Goal: Information Seeking & Learning: Learn about a topic

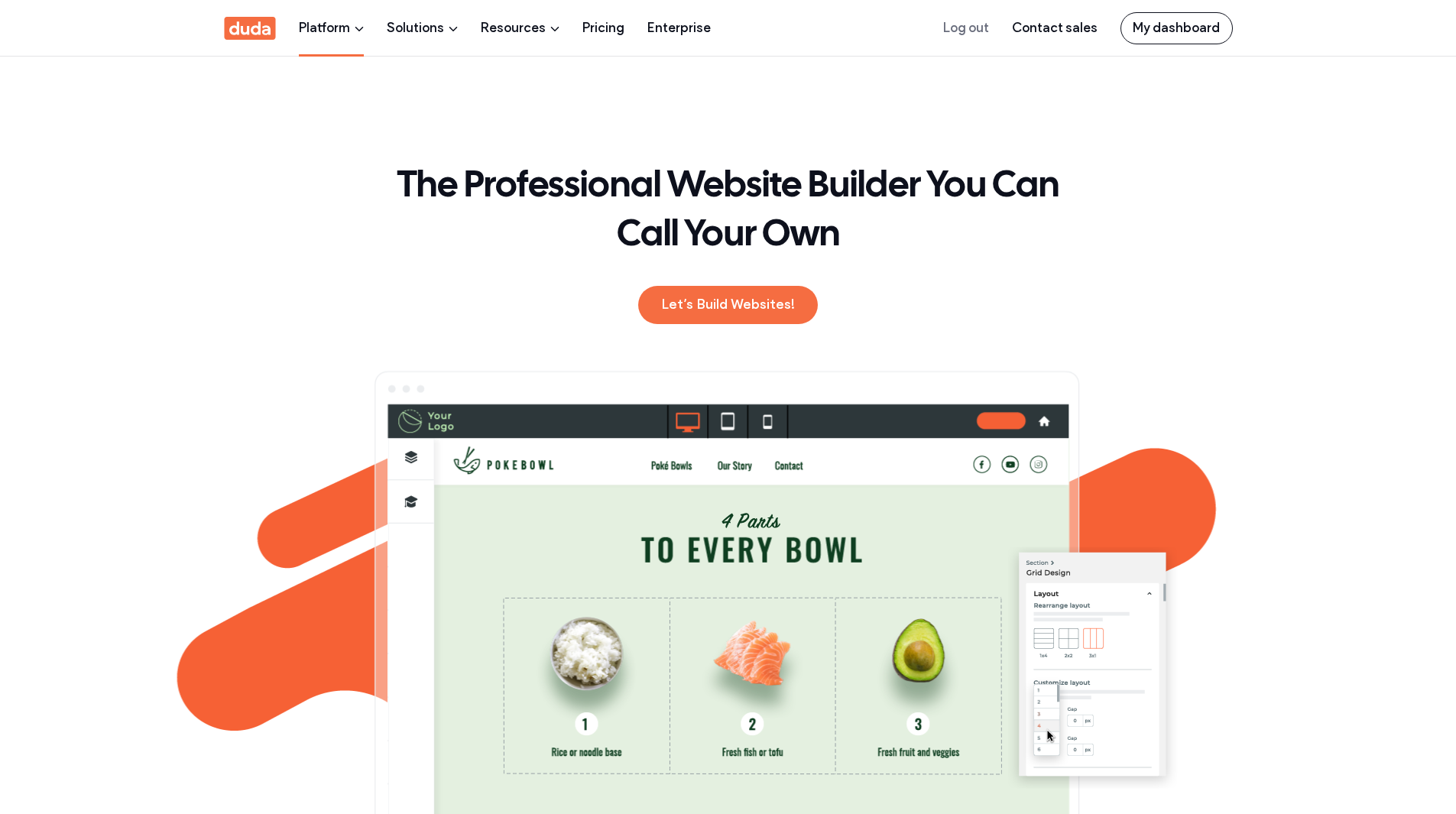
click at [336, 31] on link "Platform" at bounding box center [331, 28] width 65 height 56
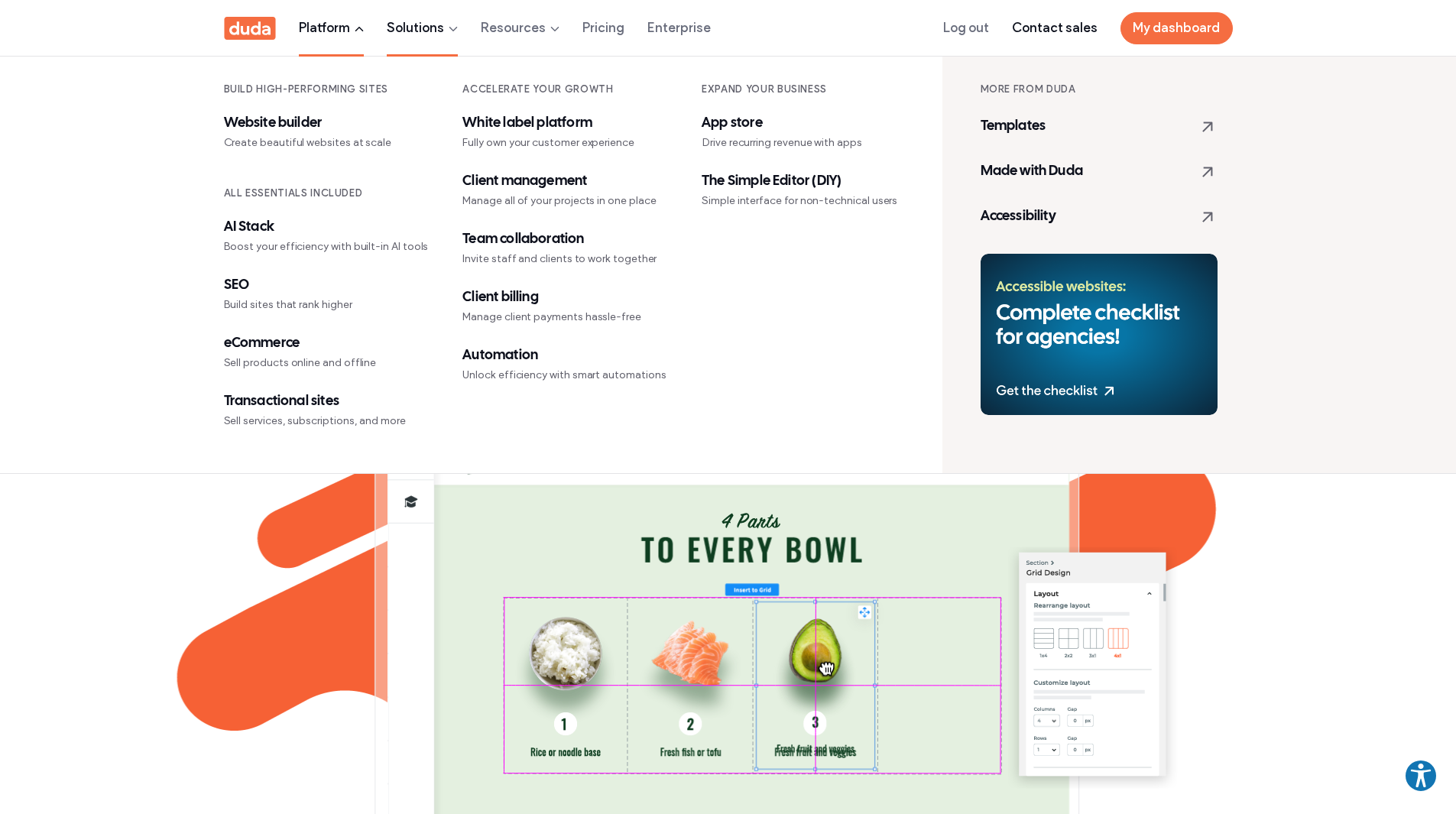
click at [434, 27] on link "Solutions" at bounding box center [422, 28] width 71 height 56
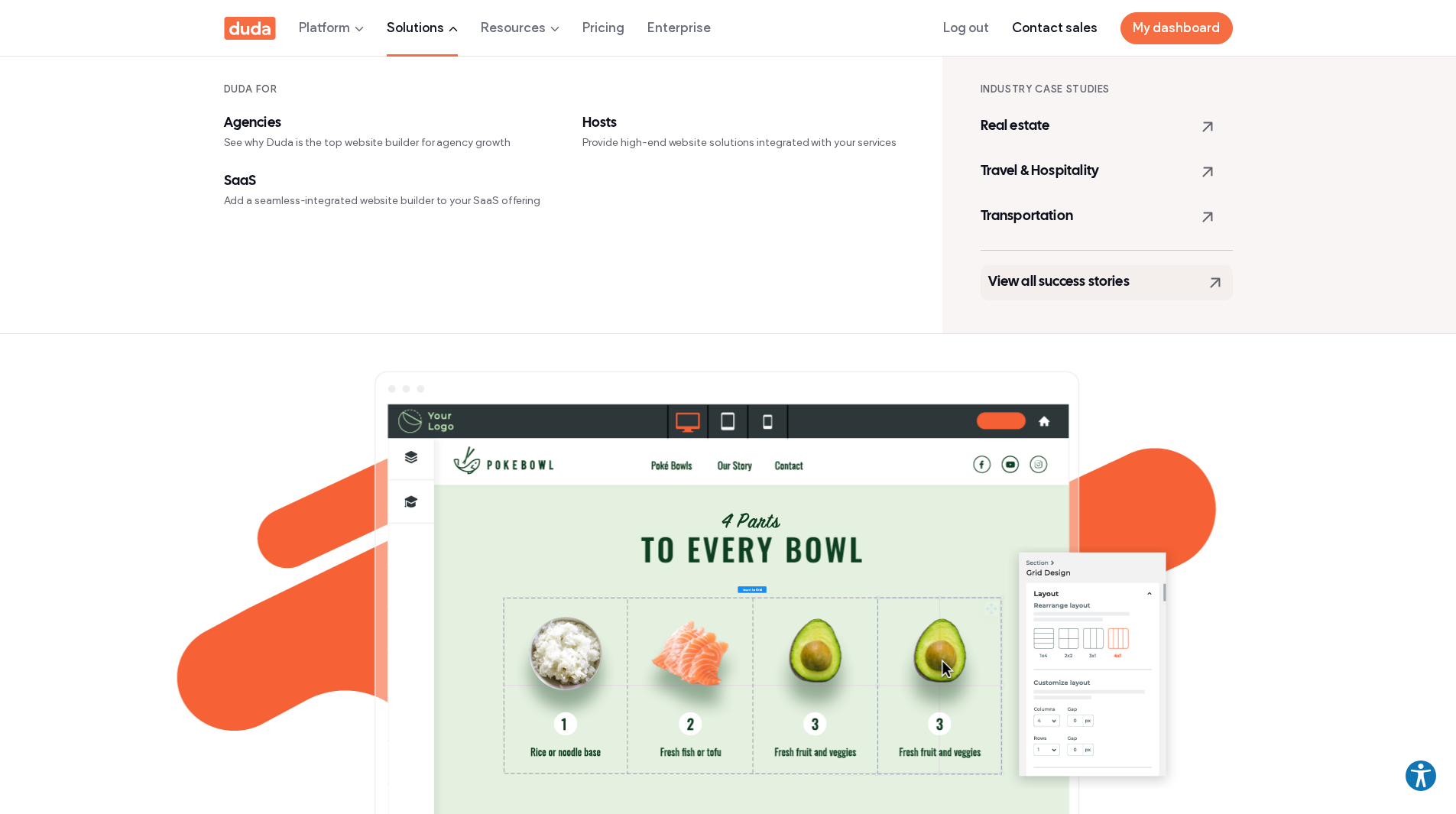
click at [1058, 297] on link "View all success stories" at bounding box center [1107, 283] width 252 height 35
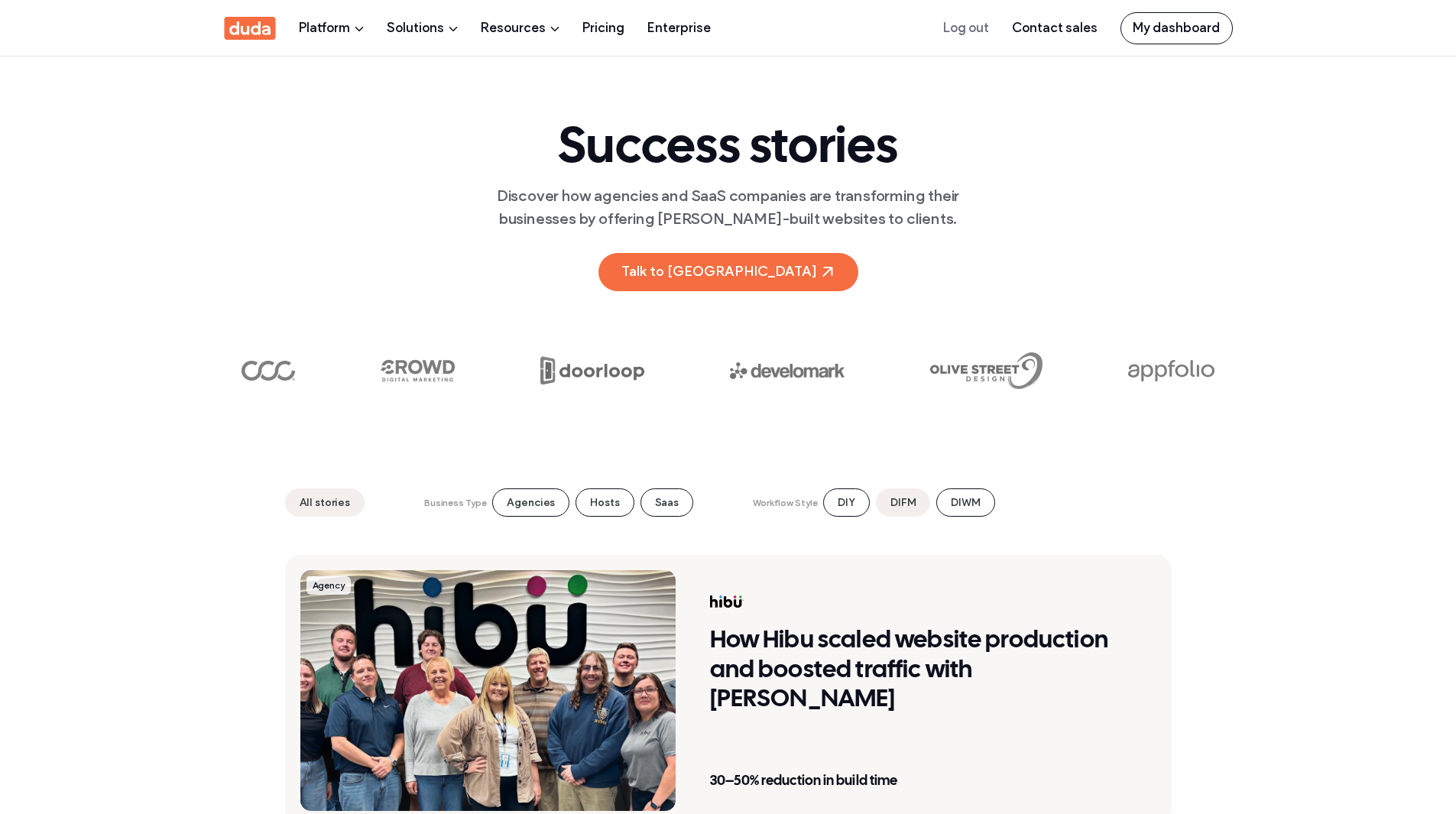
click at [880, 499] on li "DIFM" at bounding box center [903, 502] width 54 height 28
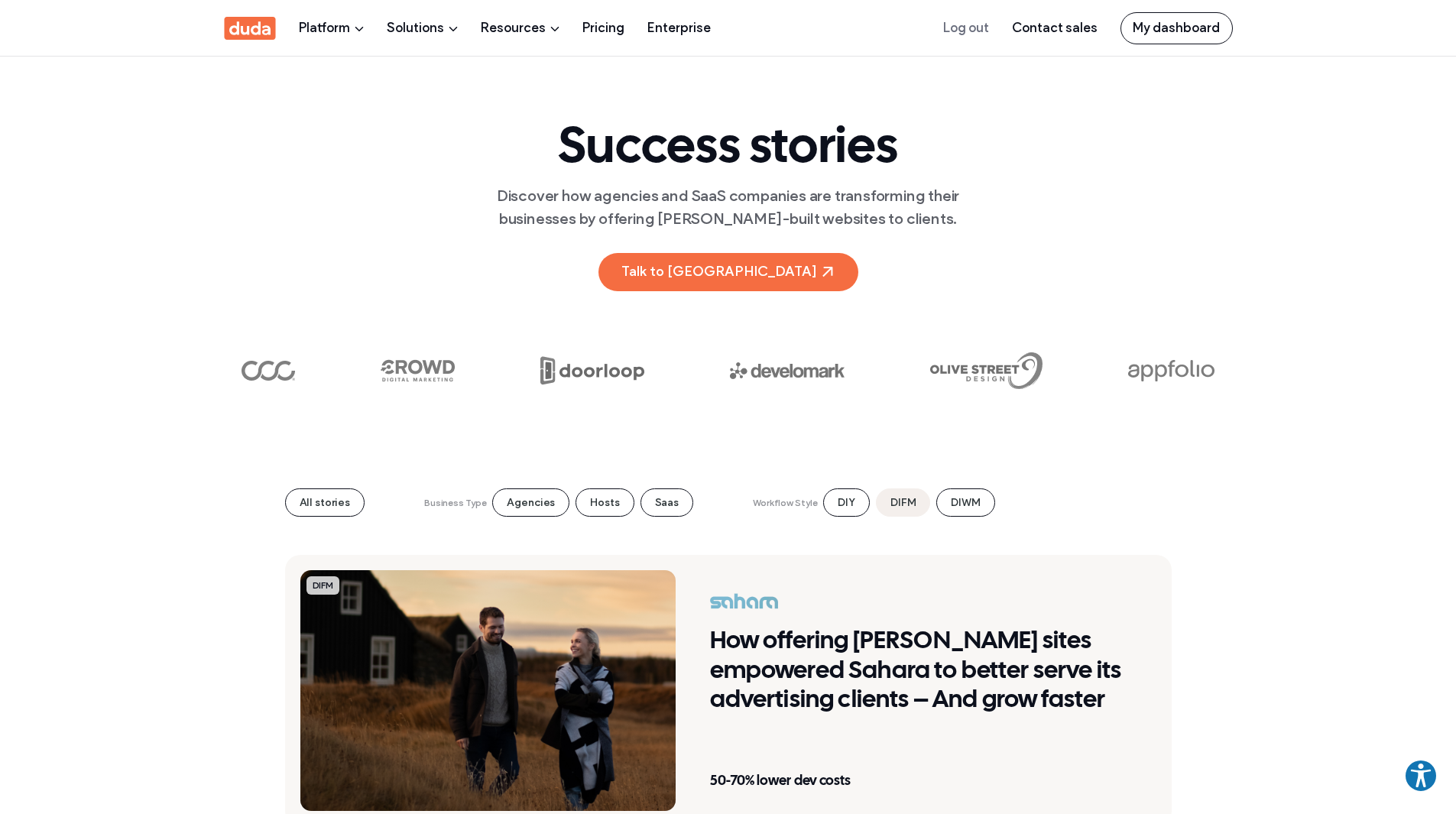
click at [1265, 211] on section "Success stories Discover how agencies and SaaS companies are transforming their…" at bounding box center [728, 200] width 1456 height 289
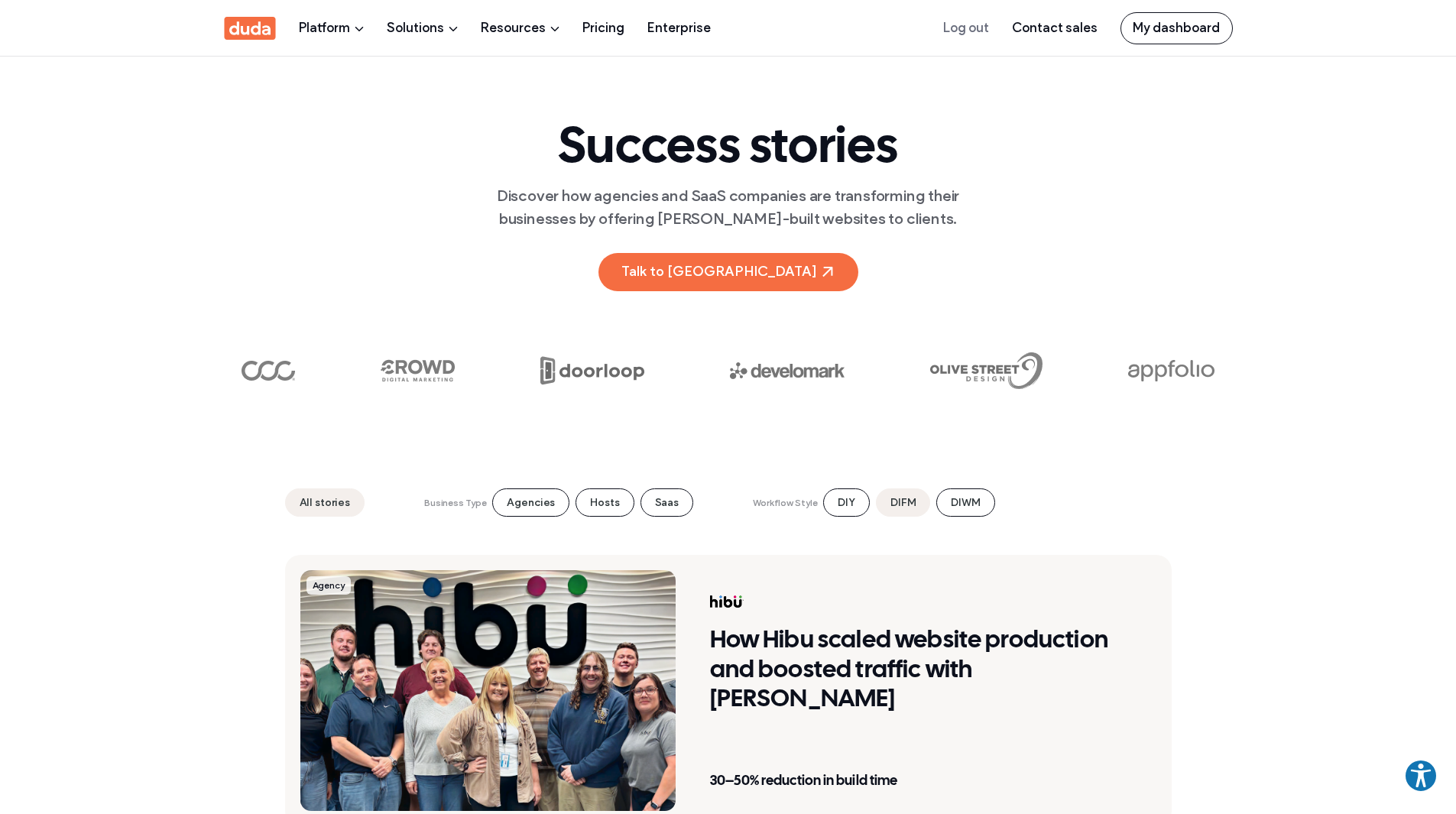
click at [893, 509] on li "DIFM" at bounding box center [903, 502] width 54 height 28
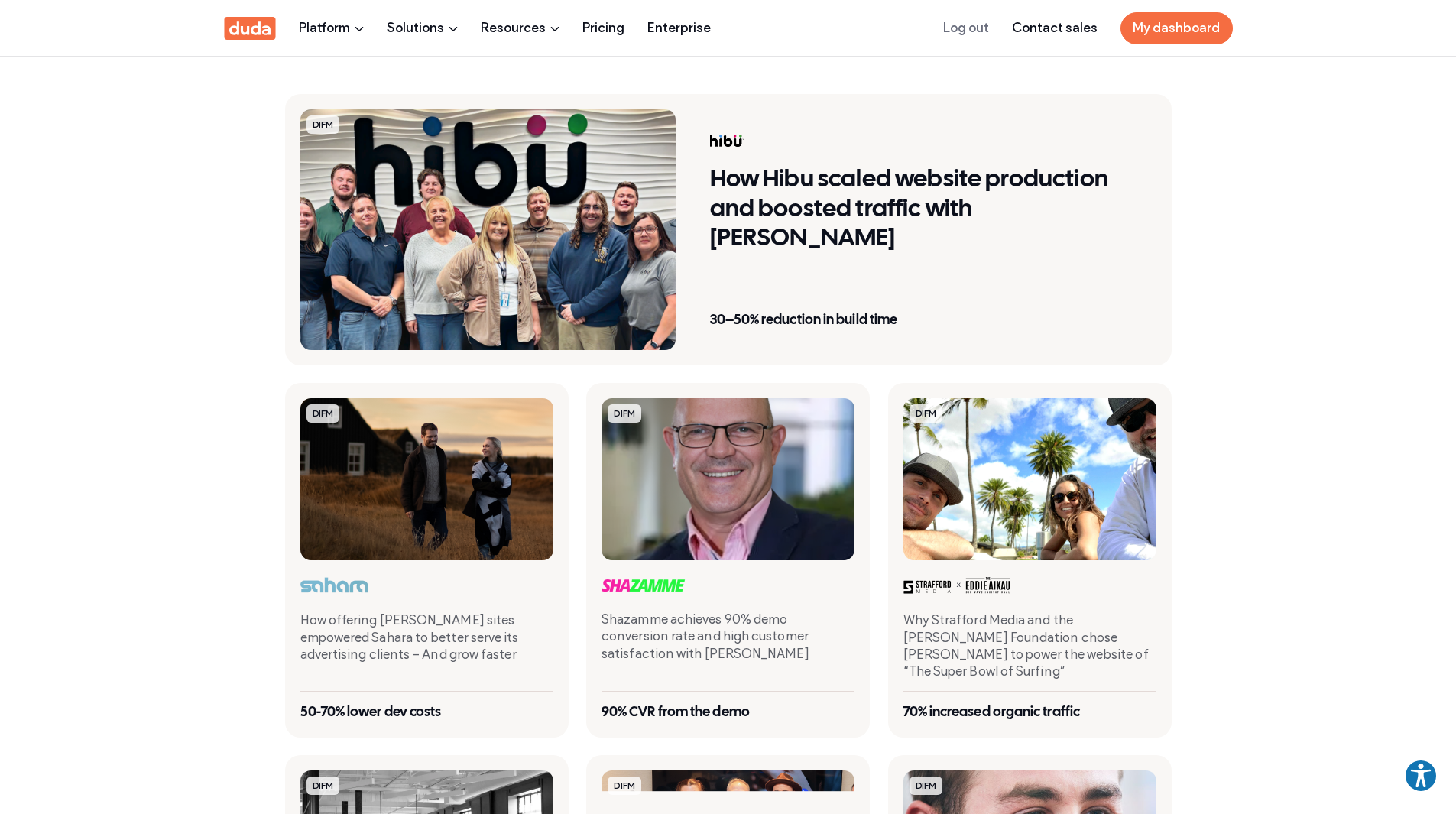
scroll to position [229, 0]
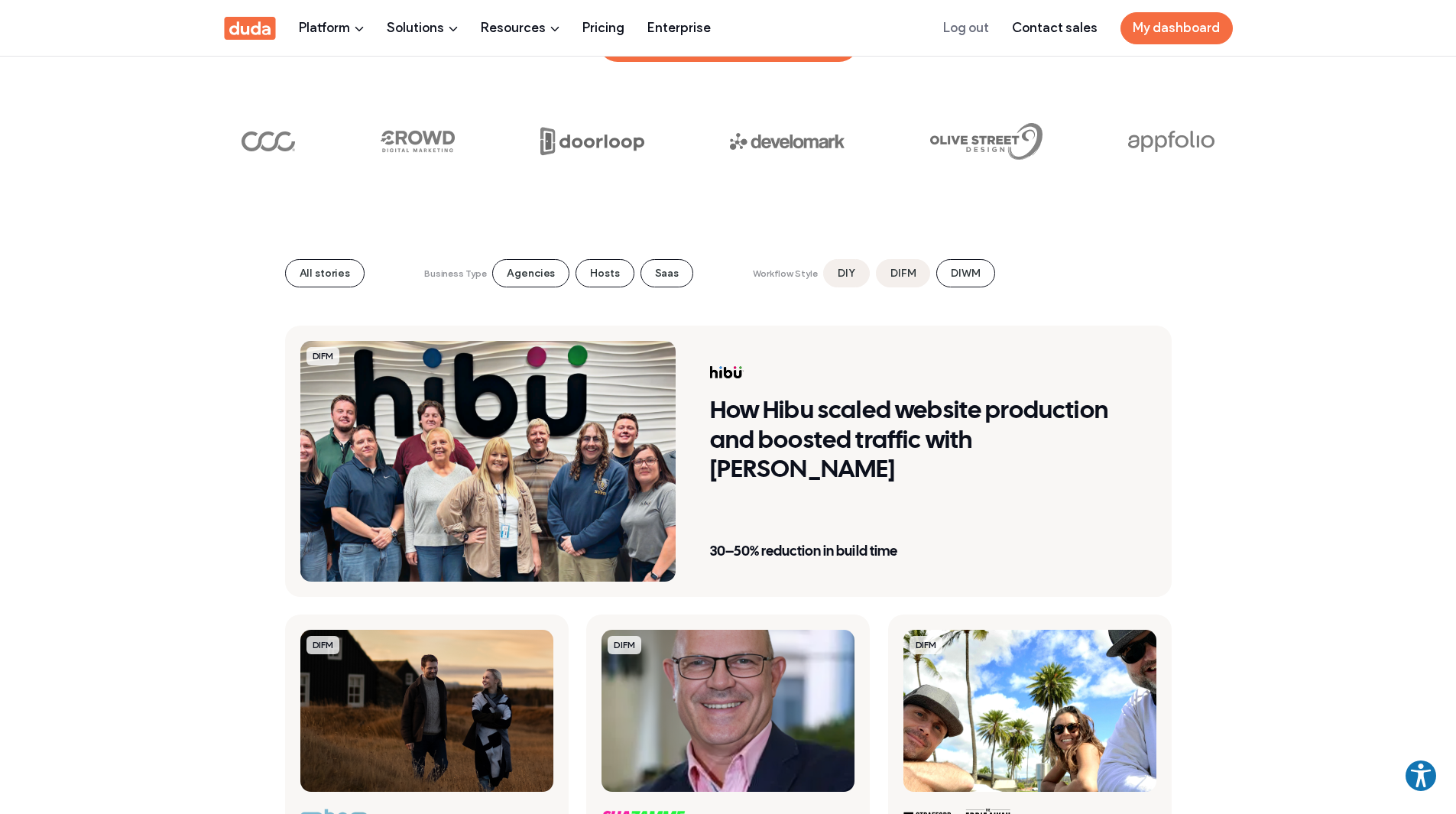
click at [824, 273] on li "DIY" at bounding box center [847, 273] width 47 height 28
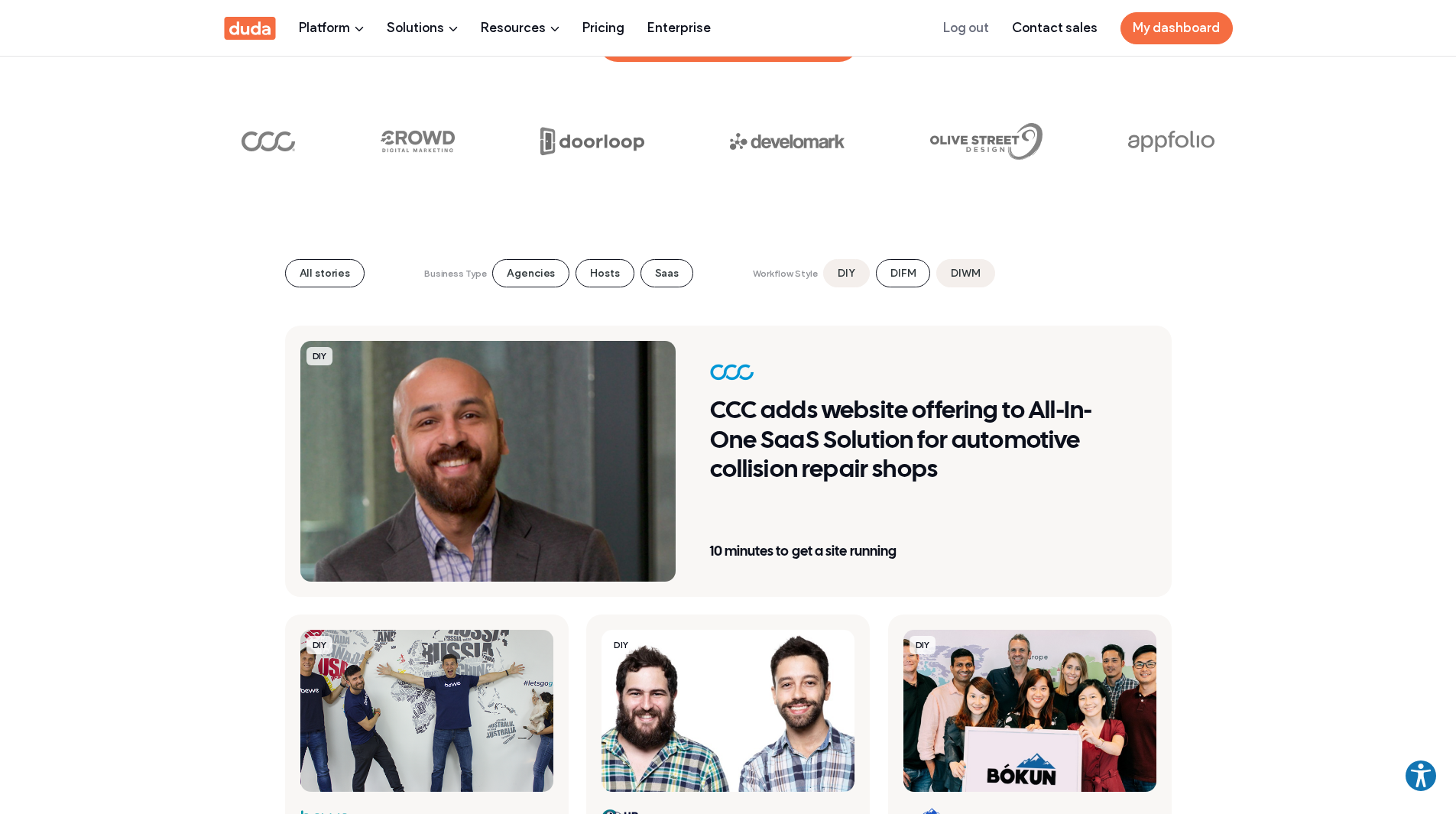
click at [958, 277] on li "DIWM" at bounding box center [966, 273] width 58 height 28
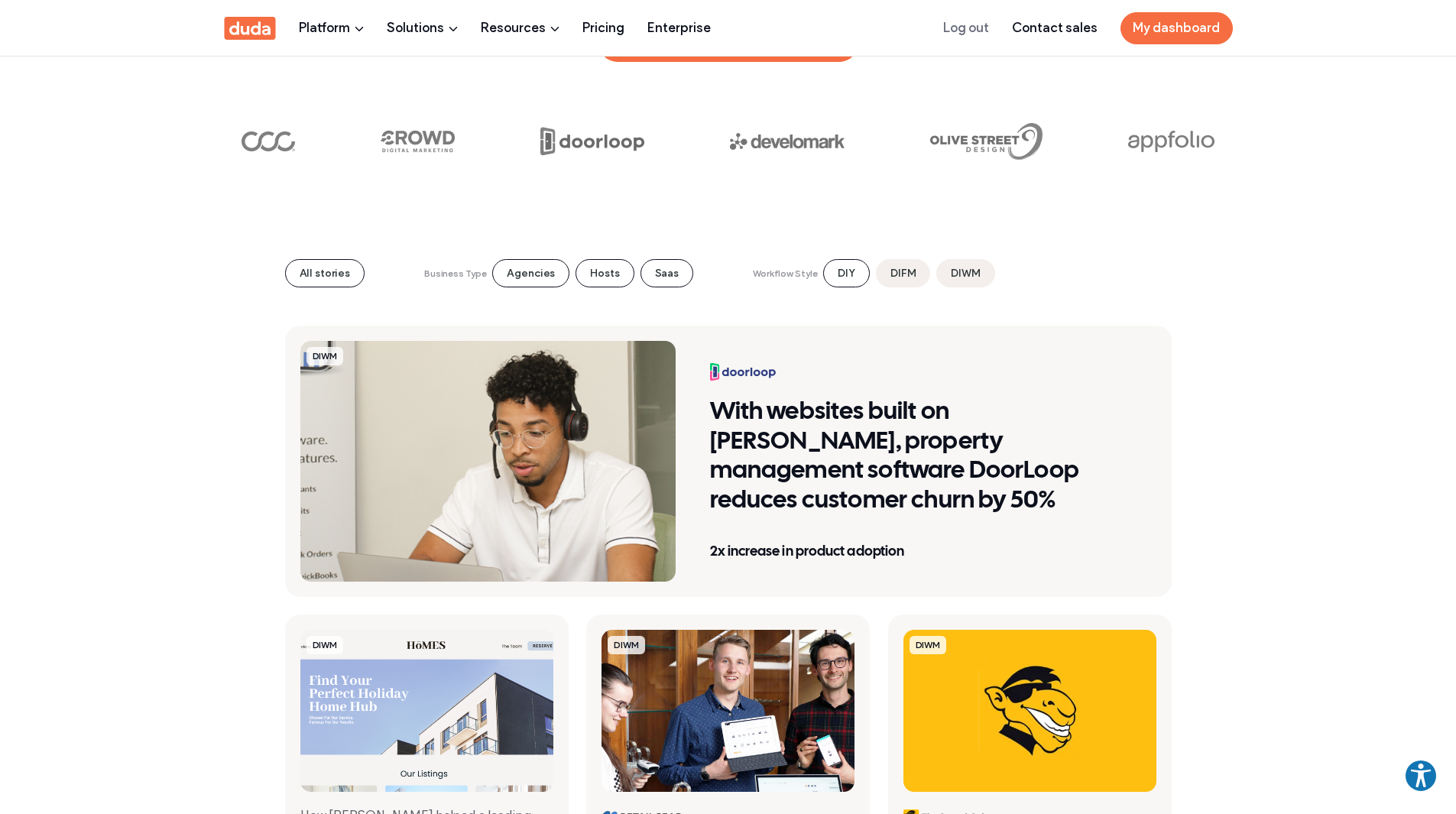
click at [877, 283] on li "DIFM" at bounding box center [903, 273] width 54 height 28
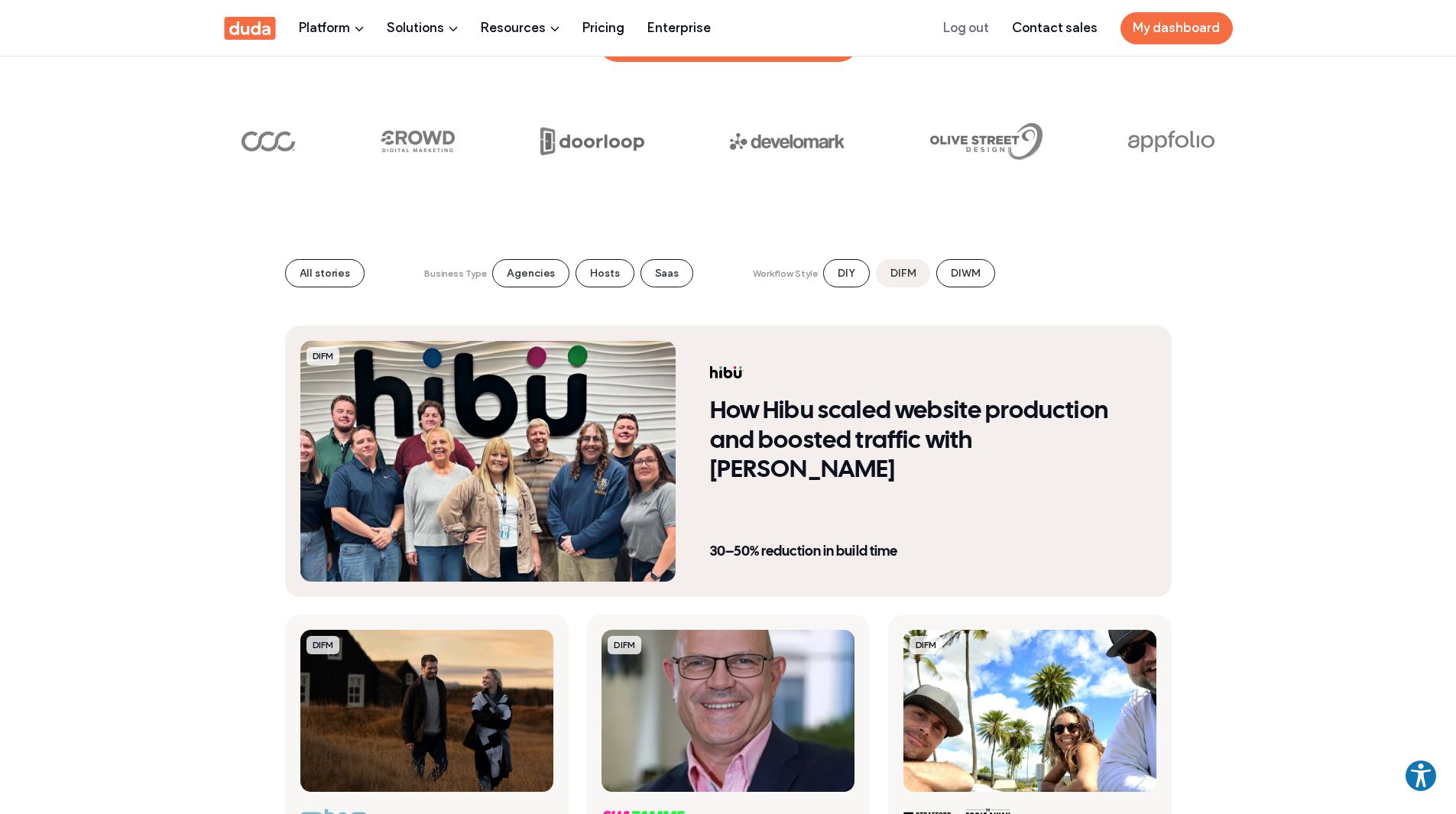
click at [814, 465] on div "How Hibu scaled website production and boosted traffic with Duda 30–50% reducti…" at bounding box center [934, 461] width 447 height 241
